Goal: Transaction & Acquisition: Purchase product/service

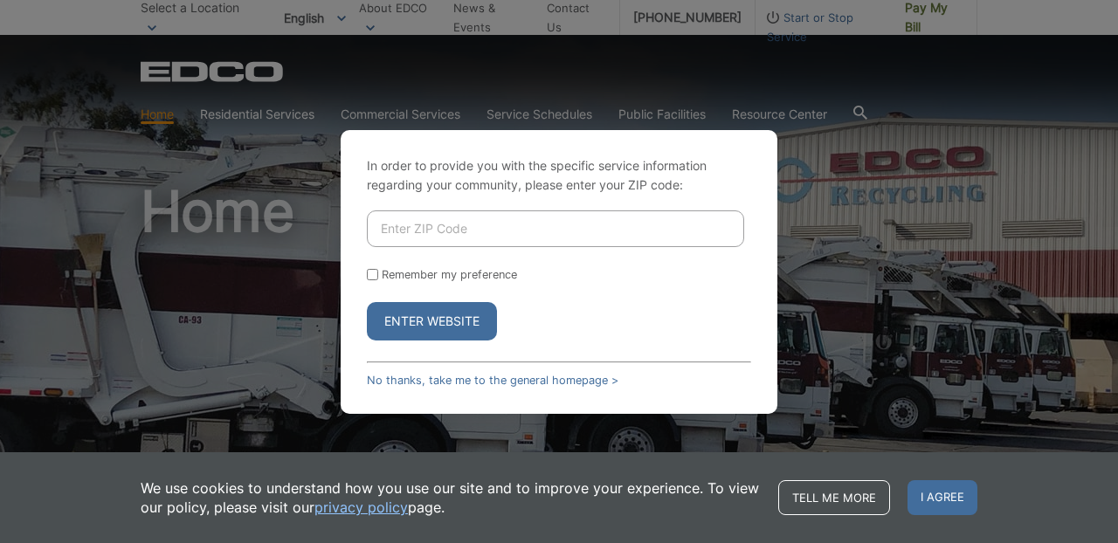
click at [430, 232] on input "Enter ZIP Code" at bounding box center [555, 229] width 377 height 37
type input "92024"
click at [435, 324] on button "Enter Website" at bounding box center [432, 321] width 130 height 38
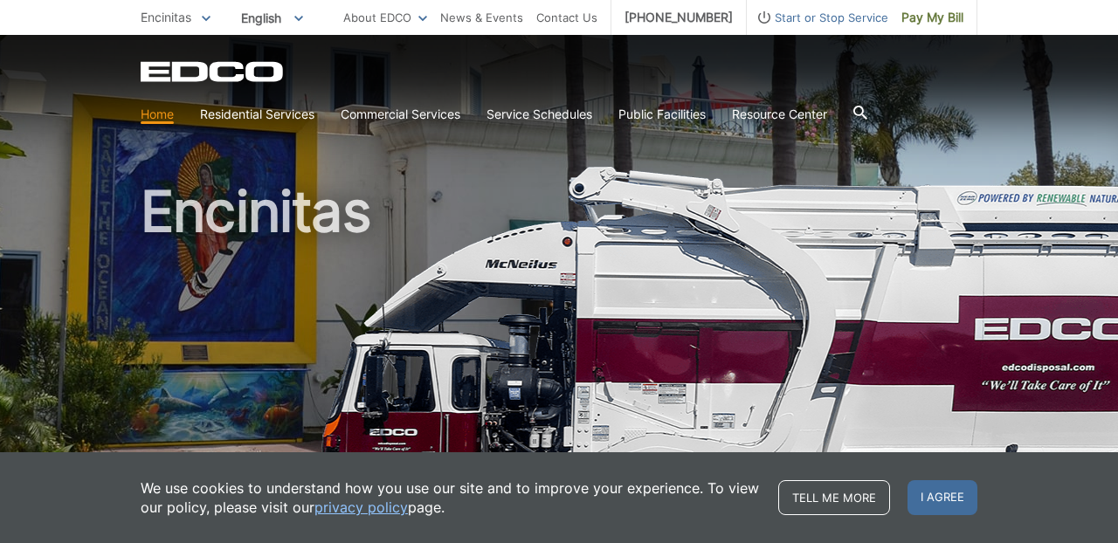
click at [667, 59] on div "EDCO Logo Home Residential Services Curbside Pickup Recycling Organic Recycling…" at bounding box center [559, 83] width 1118 height 96
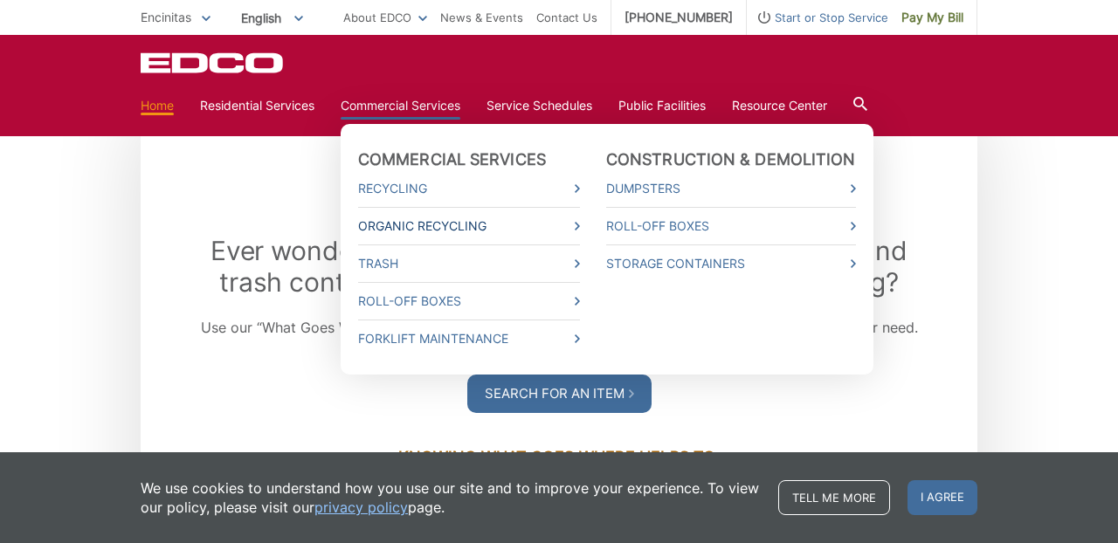
scroll to position [1923, 0]
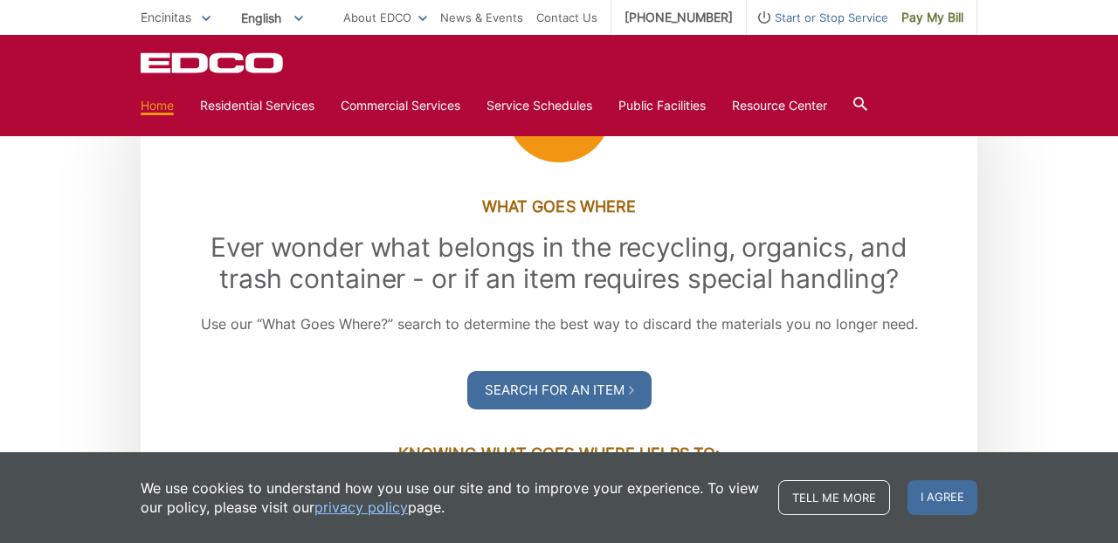
click at [96, 234] on div ".st0{fill-rule:evenodd;clip-rule:evenodd;fill:#fff} What Goes Where Ever wonder…" at bounding box center [559, 448] width 1118 height 676
click at [923, 17] on span "Pay My Bill" at bounding box center [933, 17] width 62 height 19
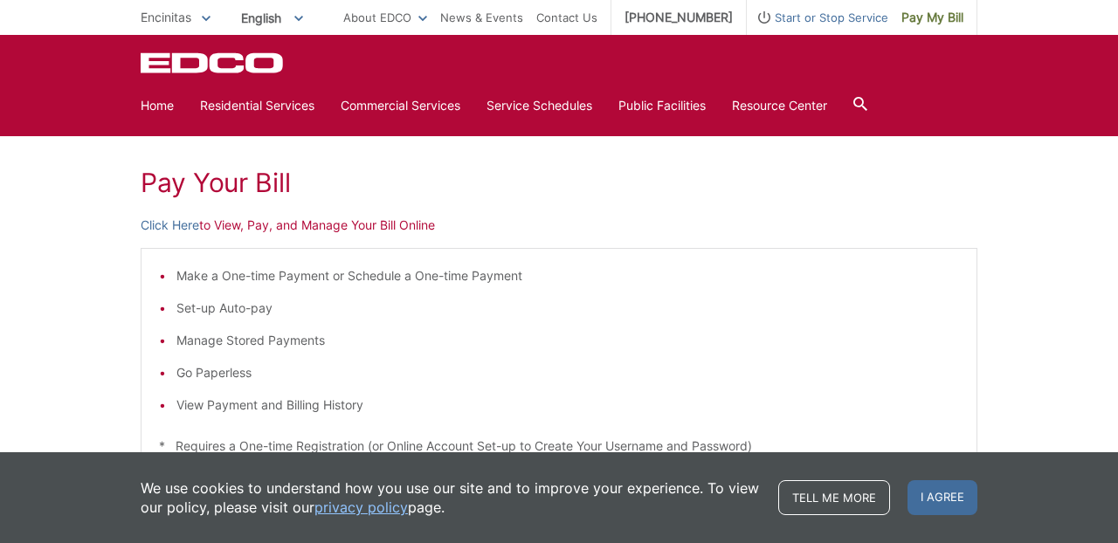
scroll to position [223, 0]
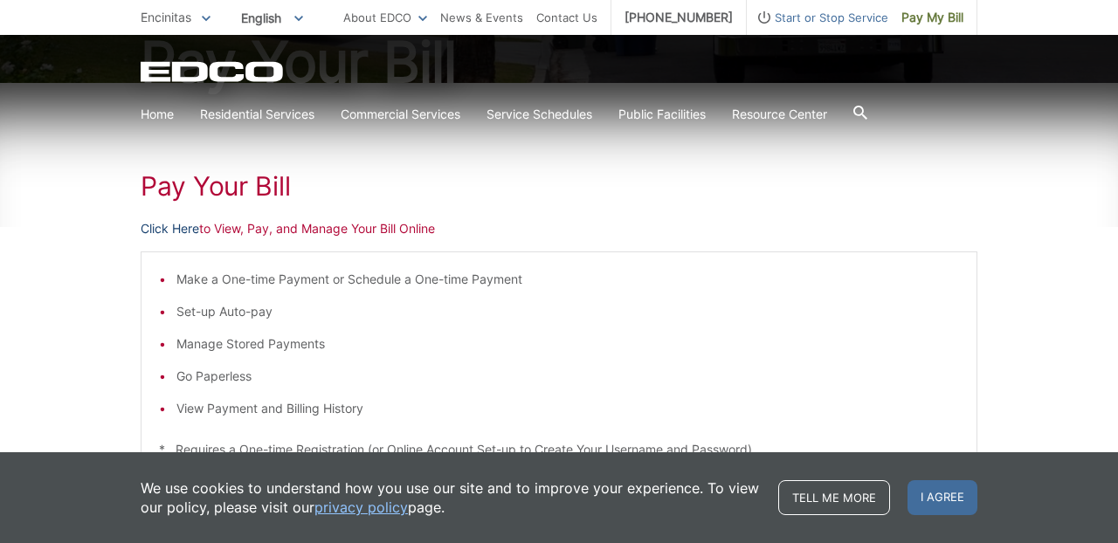
click at [183, 227] on link "Click Here" at bounding box center [170, 228] width 59 height 19
